Goal: Task Accomplishment & Management: Manage account settings

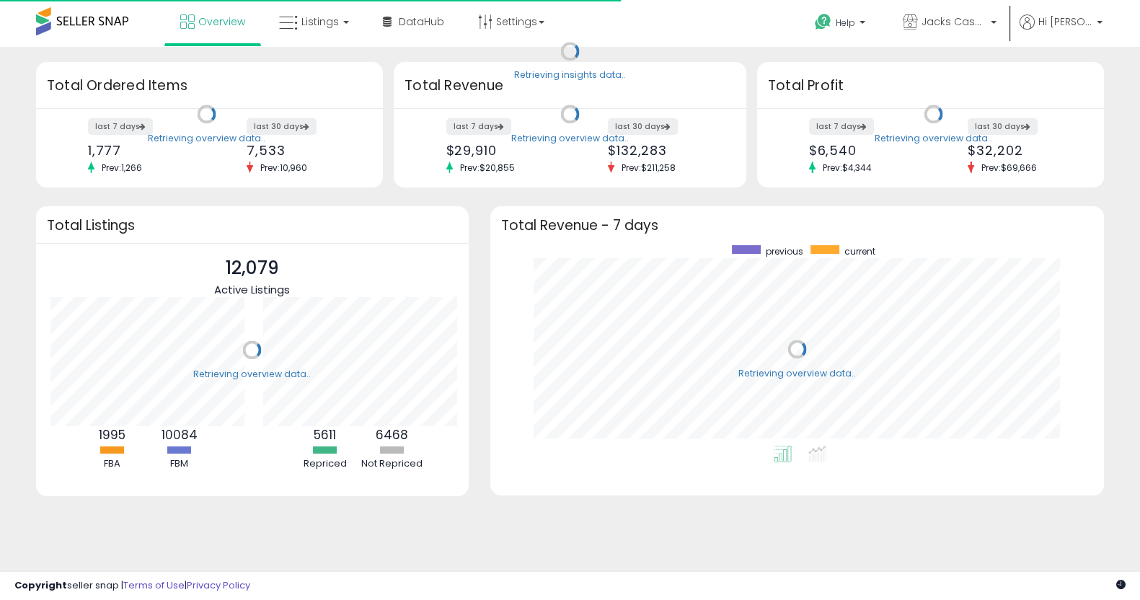
scroll to position [200, 584]
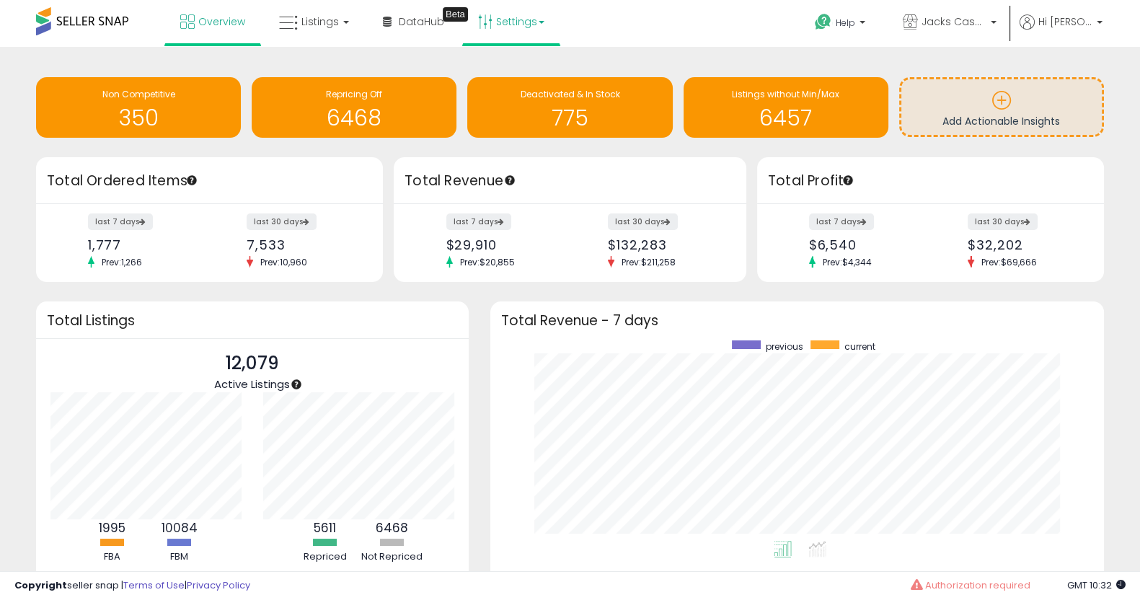
click at [492, 29] on link "Settings" at bounding box center [511, 21] width 88 height 43
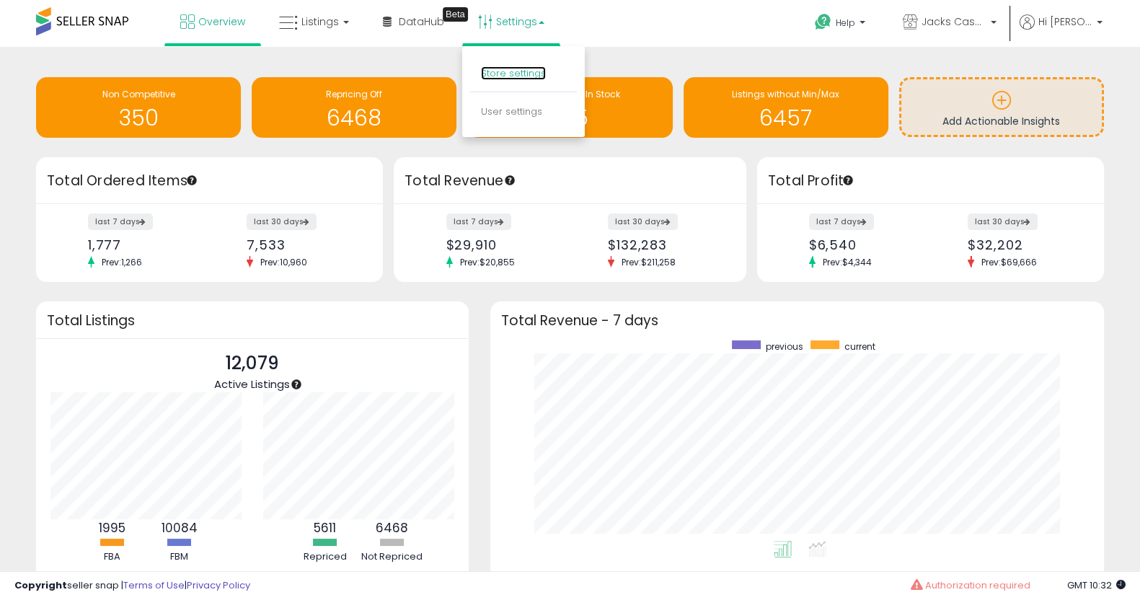
click at [486, 75] on link "Store settings" at bounding box center [513, 73] width 65 height 14
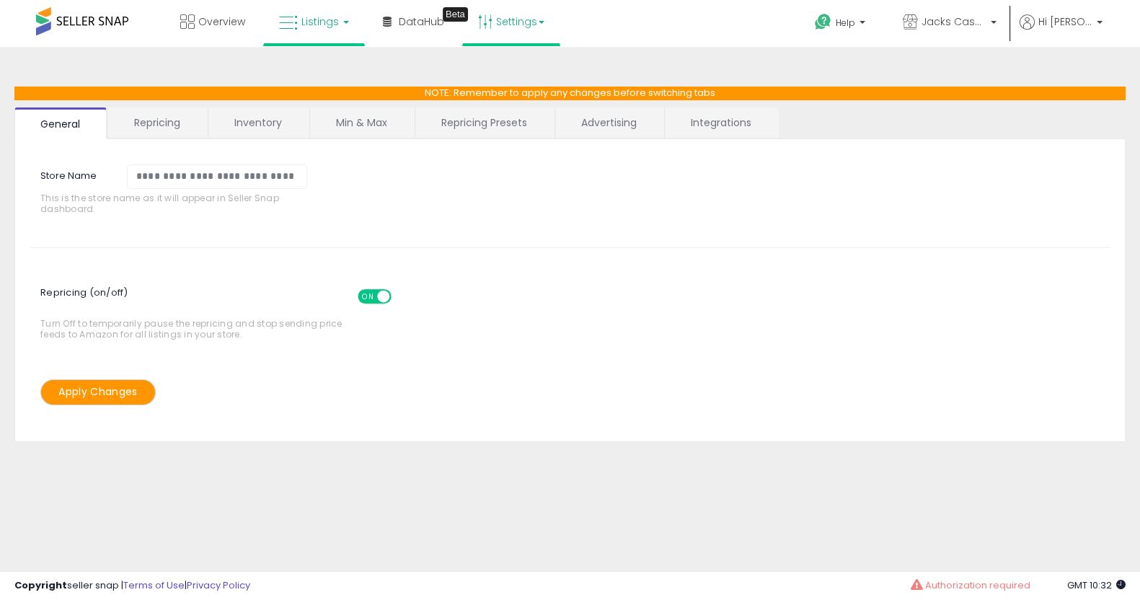
click at [298, 36] on link "Listings" at bounding box center [314, 21] width 92 height 43
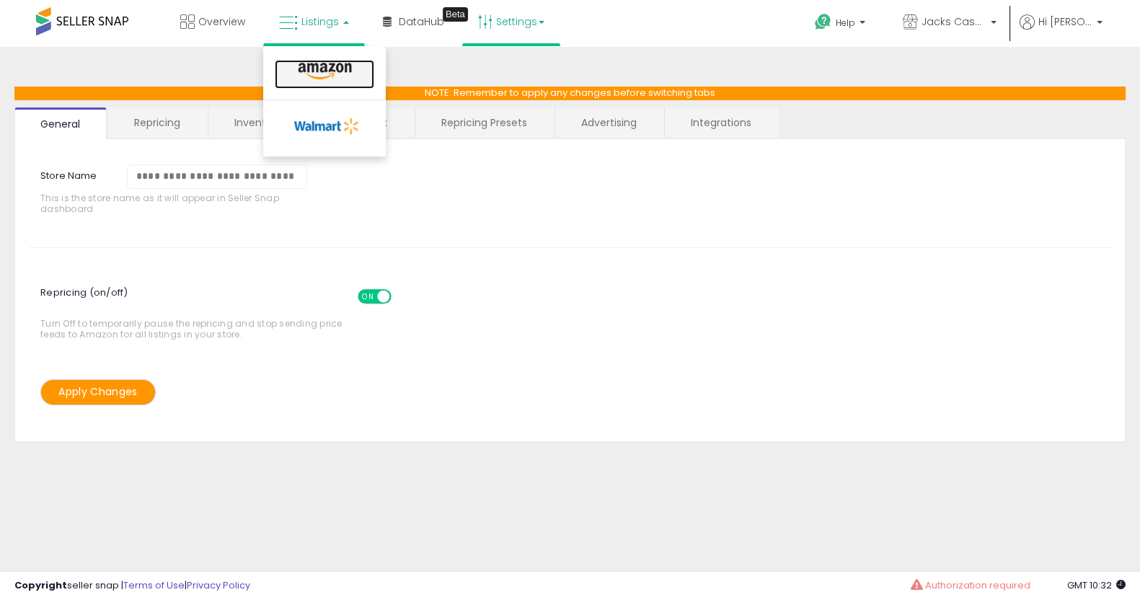
click at [301, 68] on icon at bounding box center [324, 71] width 63 height 19
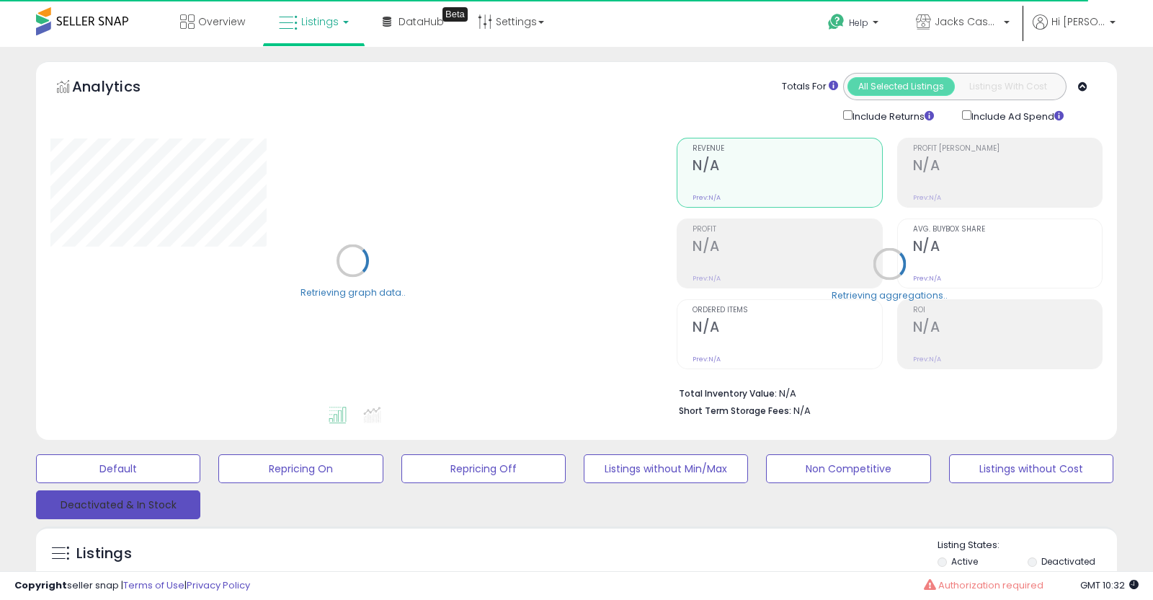
click at [117, 505] on button "Deactivated & In Stock" at bounding box center [118, 504] width 164 height 29
